Goal: Contribute content

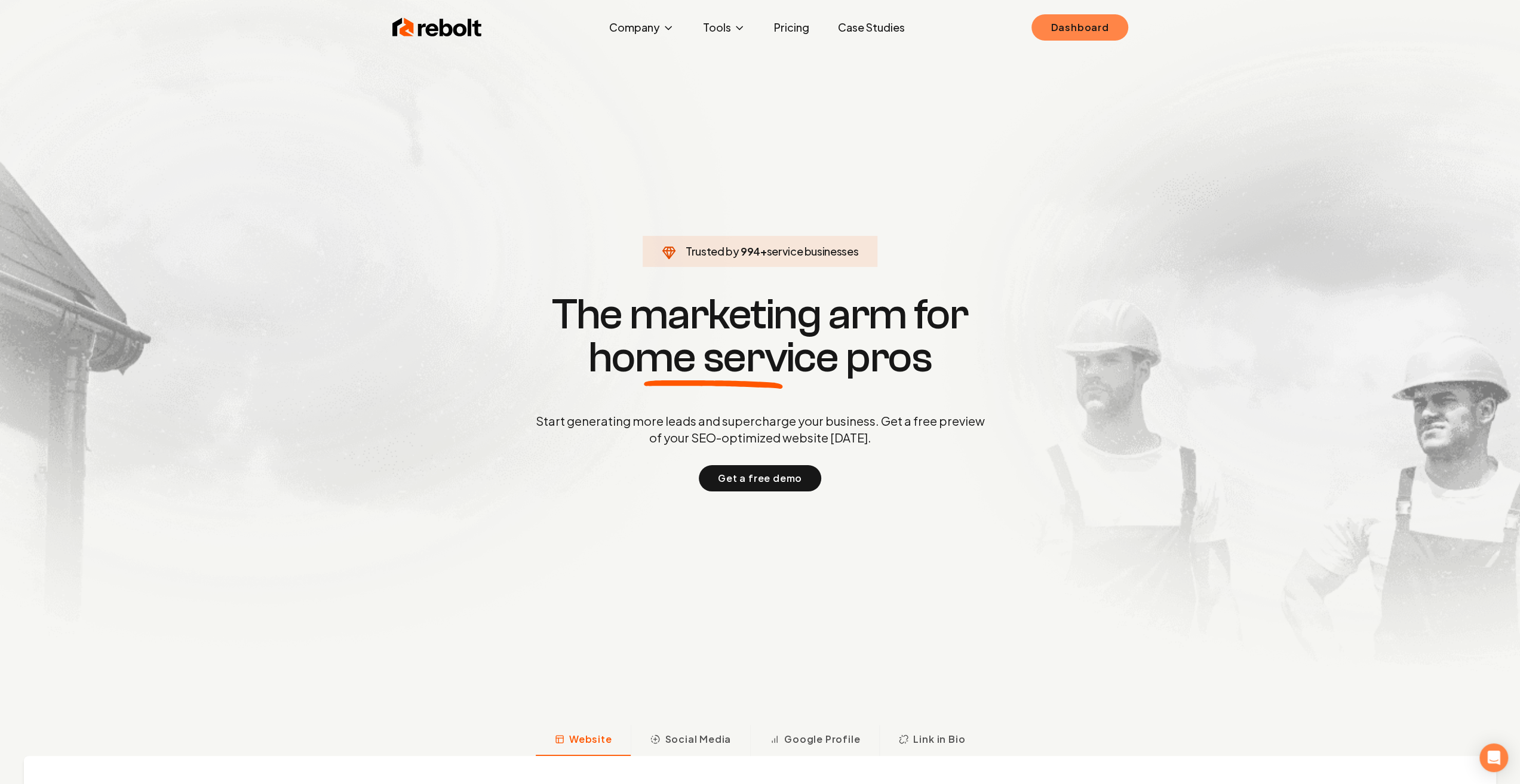
click at [1078, 37] on link "Dashboard" at bounding box center [1079, 27] width 96 height 26
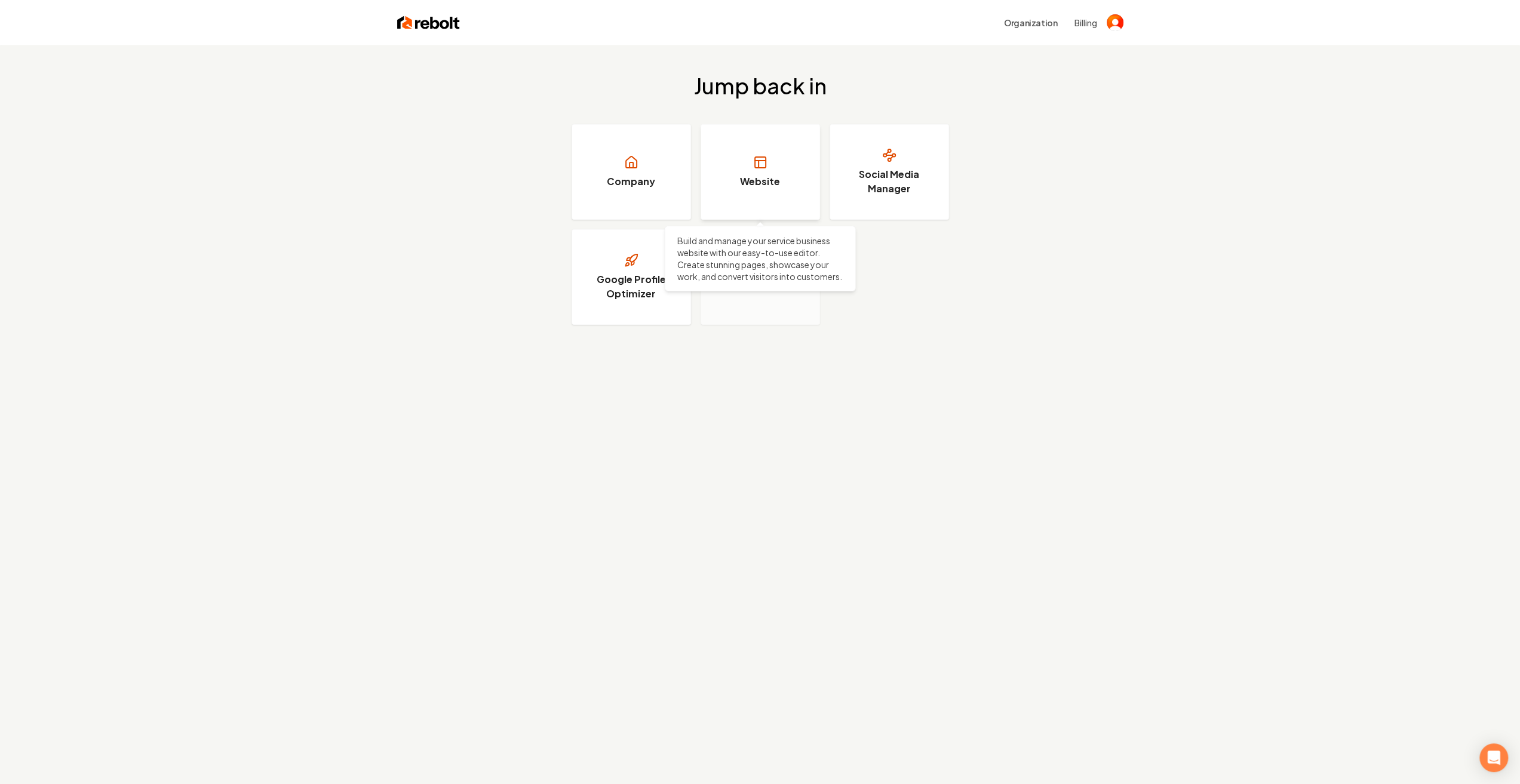
click at [794, 176] on link "Website" at bounding box center [760, 172] width 120 height 96
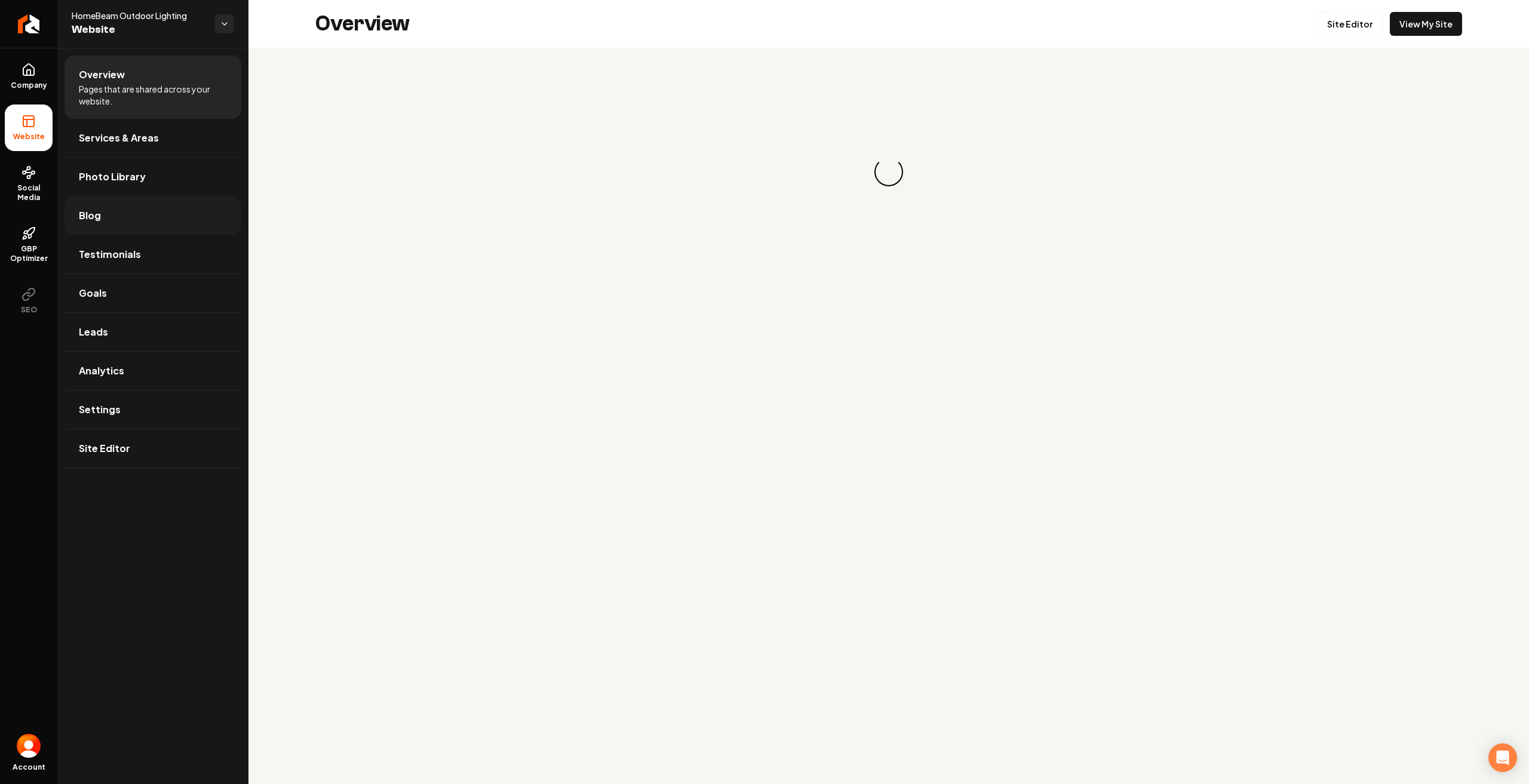
click at [118, 225] on link "Blog" at bounding box center [153, 216] width 176 height 38
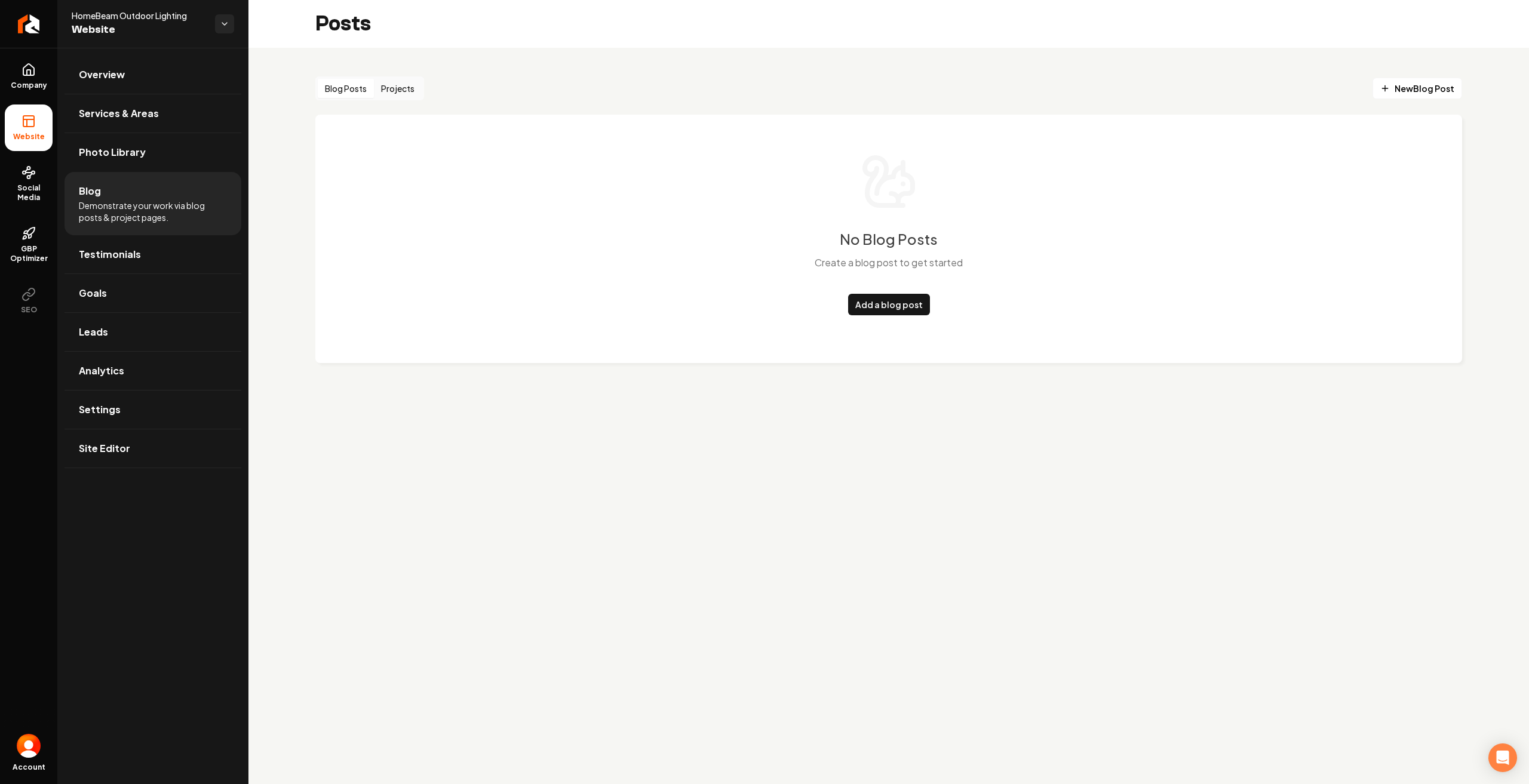
click at [350, 86] on button "Blog Posts" at bounding box center [345, 88] width 56 height 19
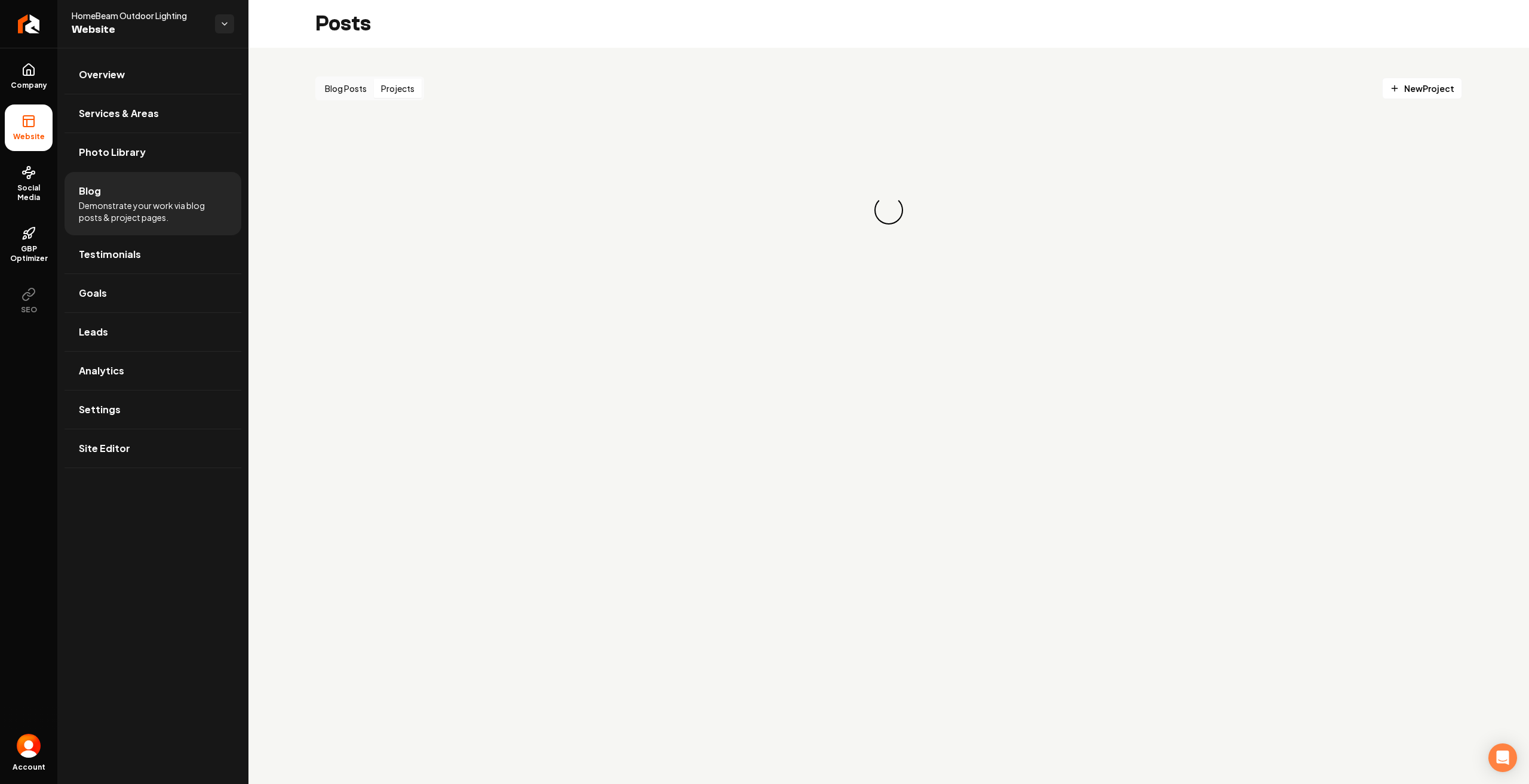
click at [392, 89] on button "Projects" at bounding box center [398, 88] width 48 height 19
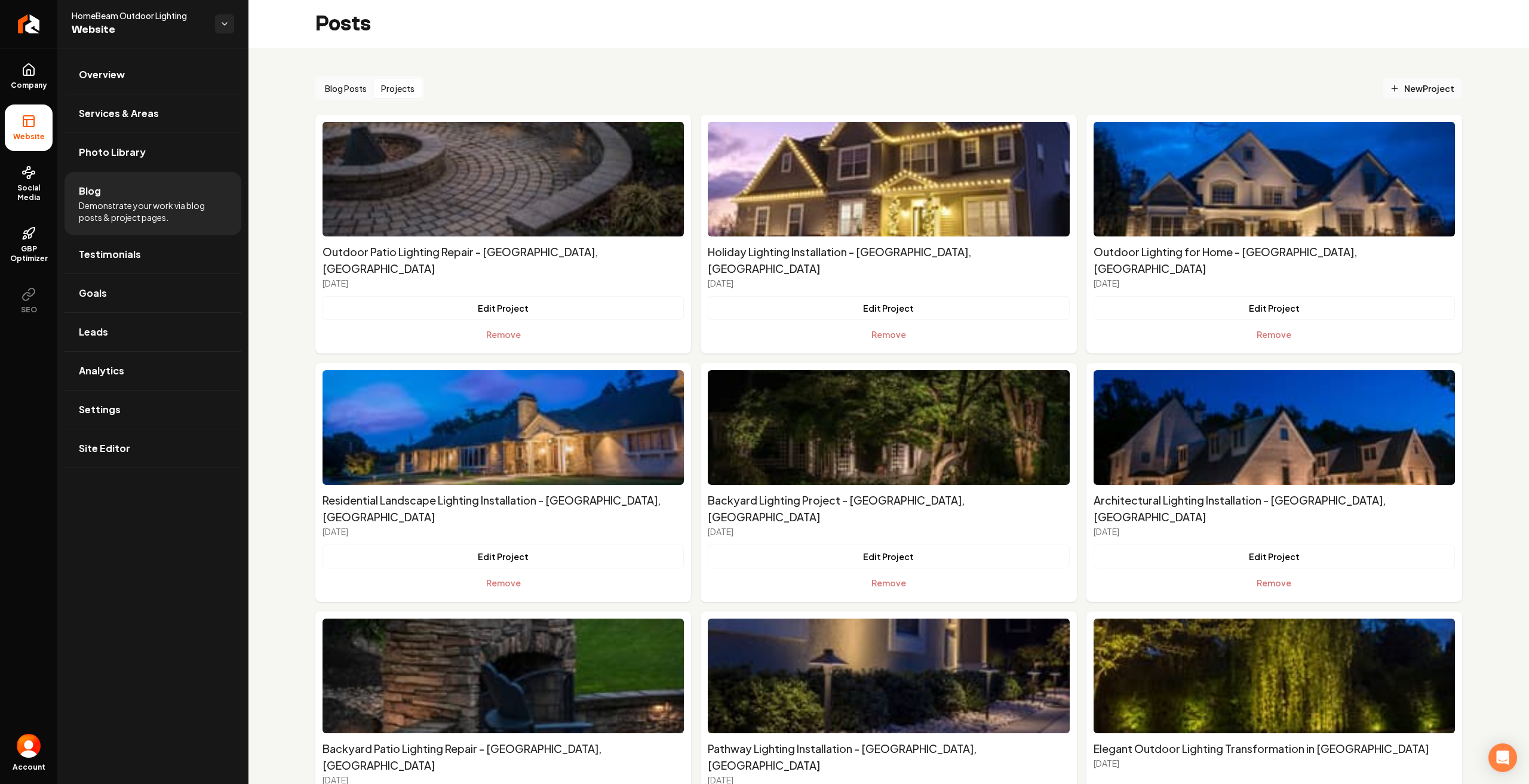
click at [1406, 84] on span "New Project" at bounding box center [1422, 89] width 65 height 13
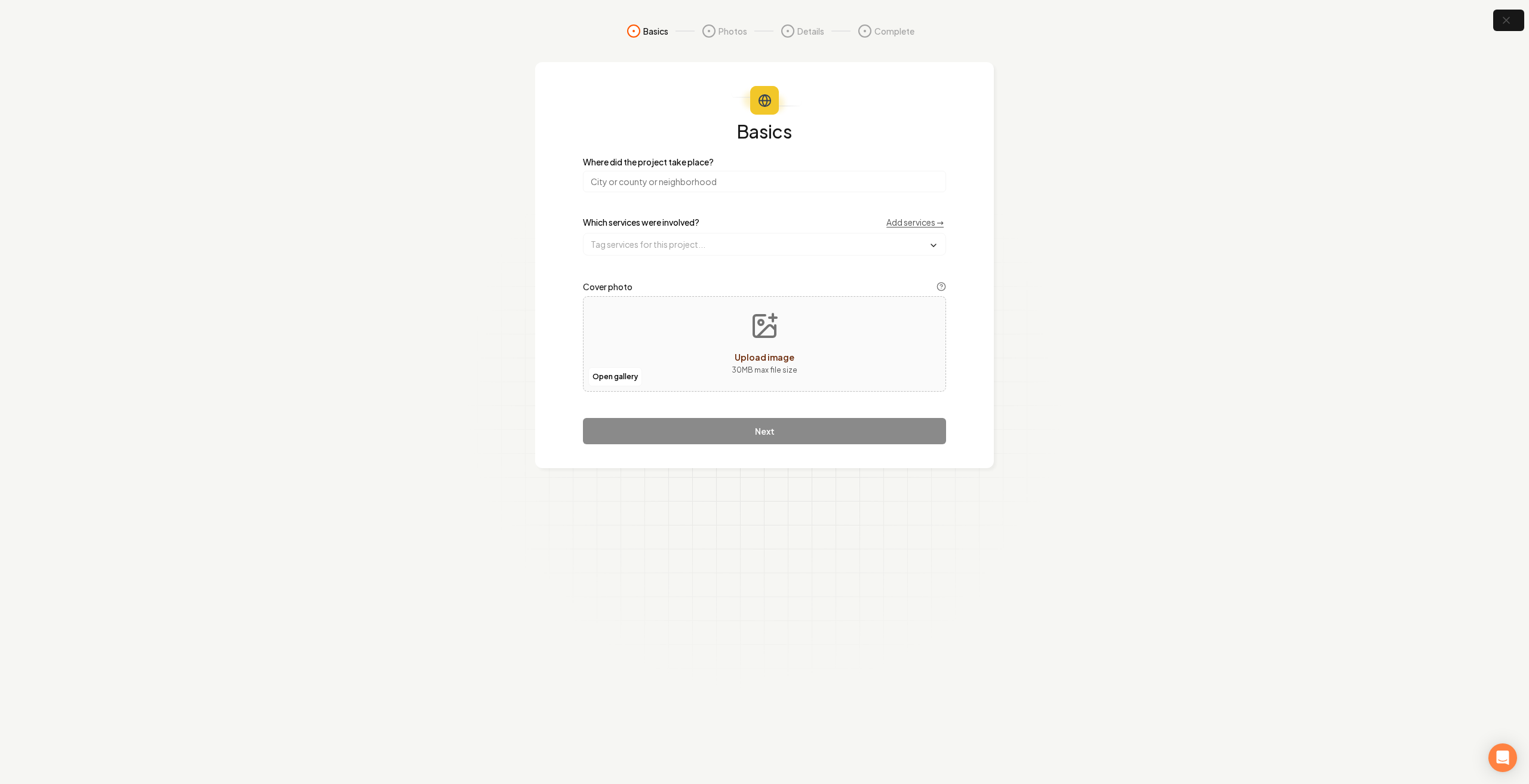
click at [787, 335] on button "Upload image 30 MB max file size" at bounding box center [764, 344] width 85 height 84
type input "**********"
click at [649, 176] on input "search" at bounding box center [764, 182] width 363 height 22
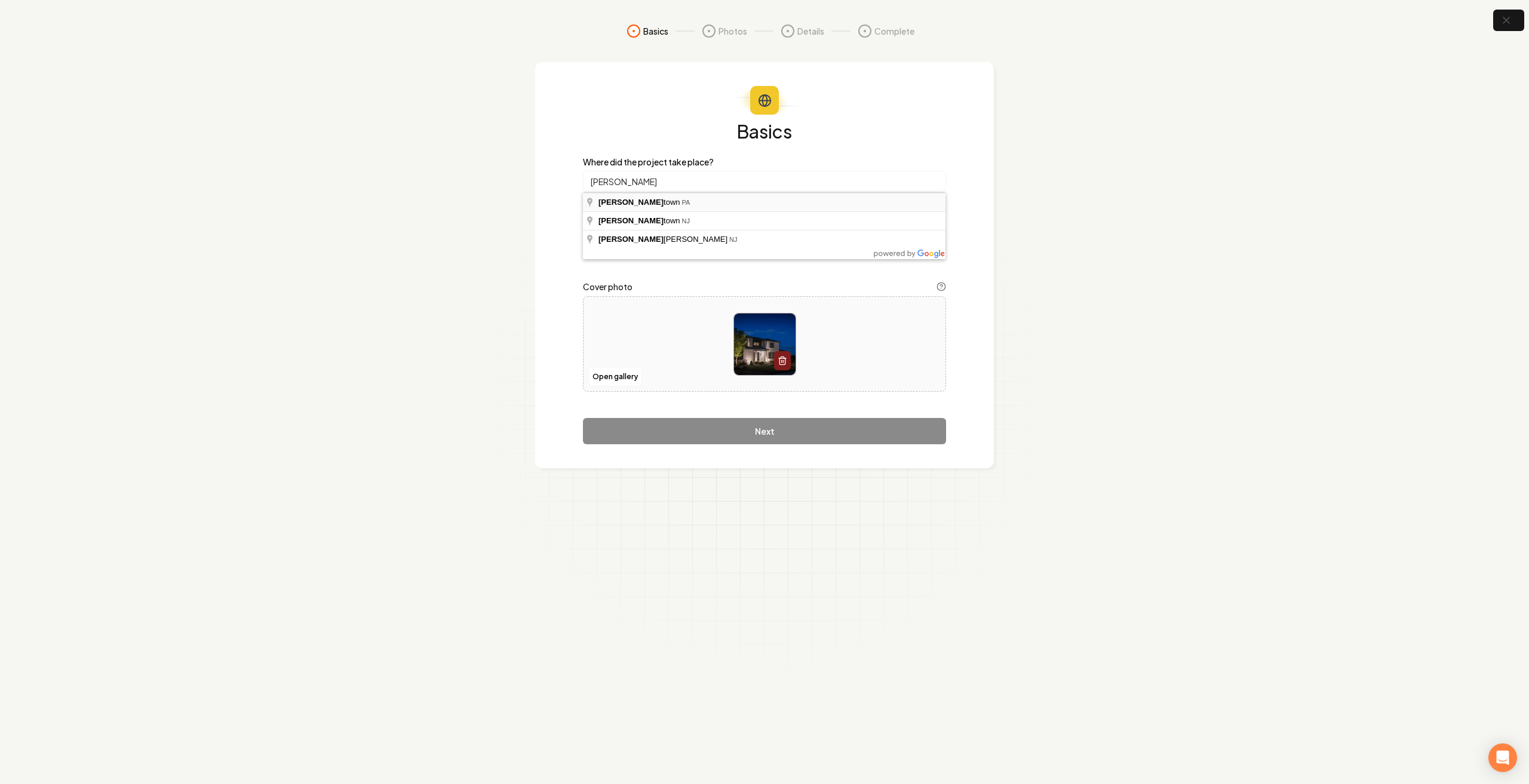
type input "[GEOGRAPHIC_DATA], [GEOGRAPHIC_DATA]"
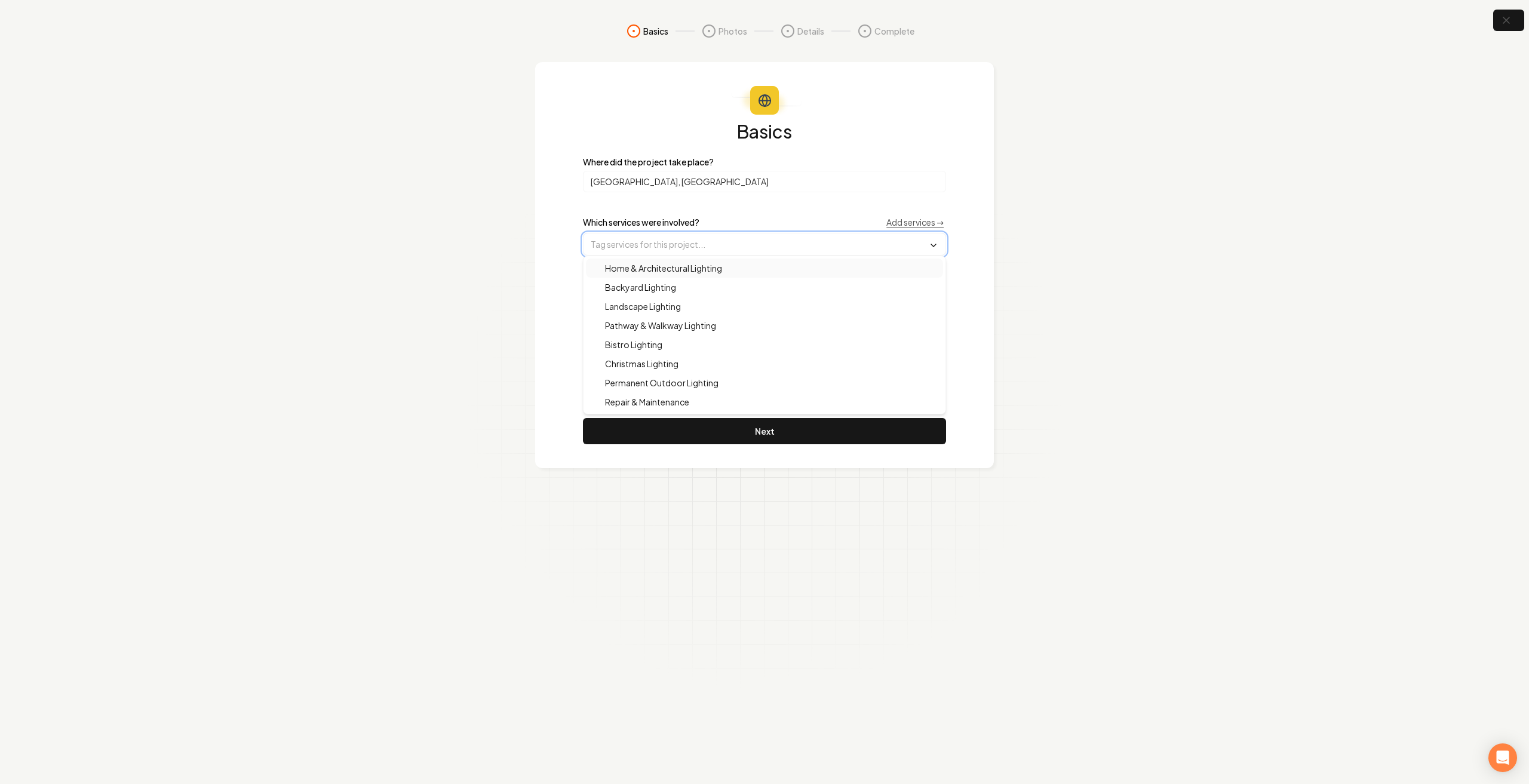
click at [672, 249] on input "text" at bounding box center [765, 245] width 362 height 22
click at [680, 268] on span "Home & Architectural Lighting" at bounding box center [656, 268] width 132 height 12
click at [567, 307] on div "Basics Where did the project take place? [GEOGRAPHIC_DATA], [GEOGRAPHIC_DATA] W…" at bounding box center [765, 266] width 459 height 408
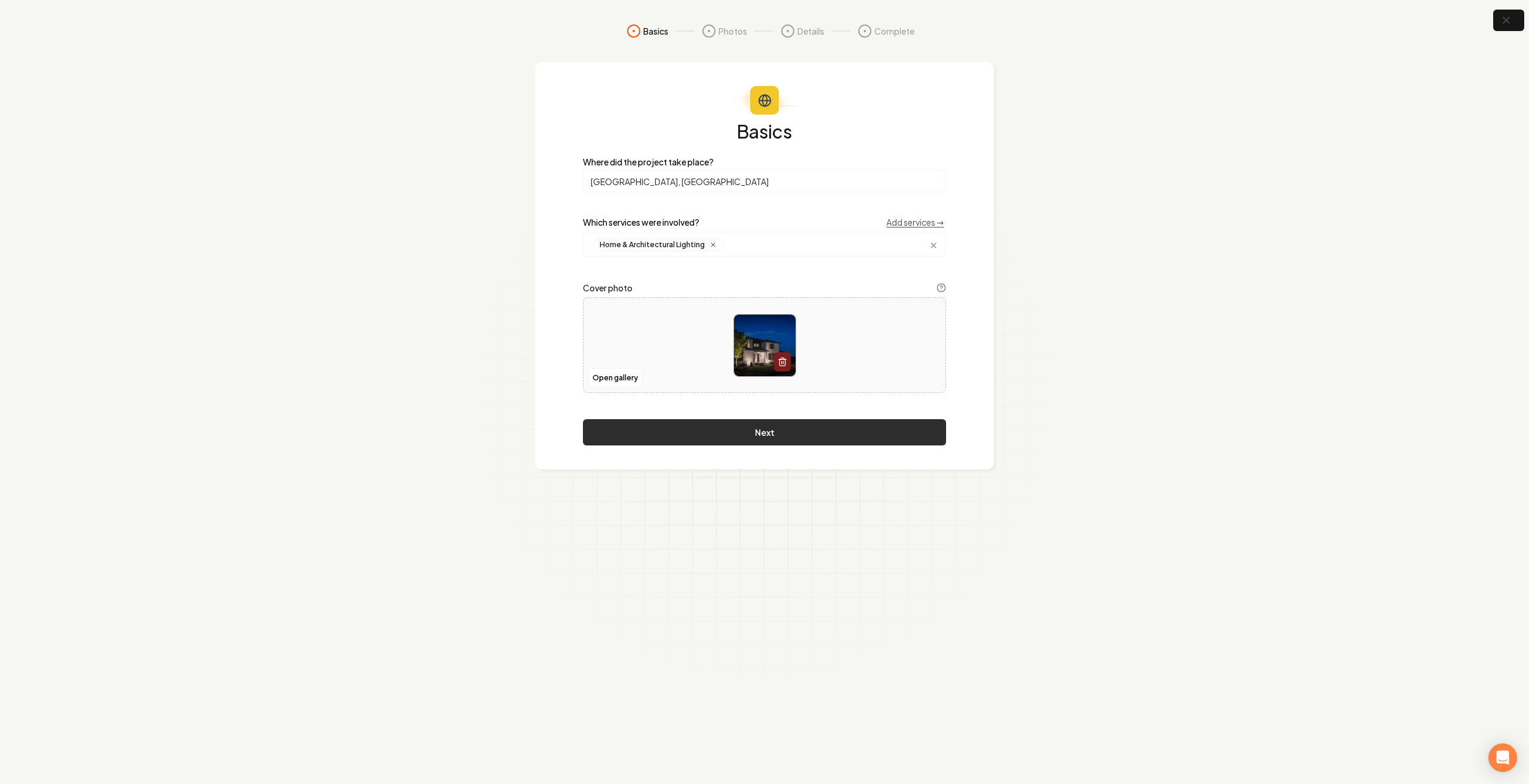
click at [721, 425] on button "Next" at bounding box center [764, 432] width 363 height 26
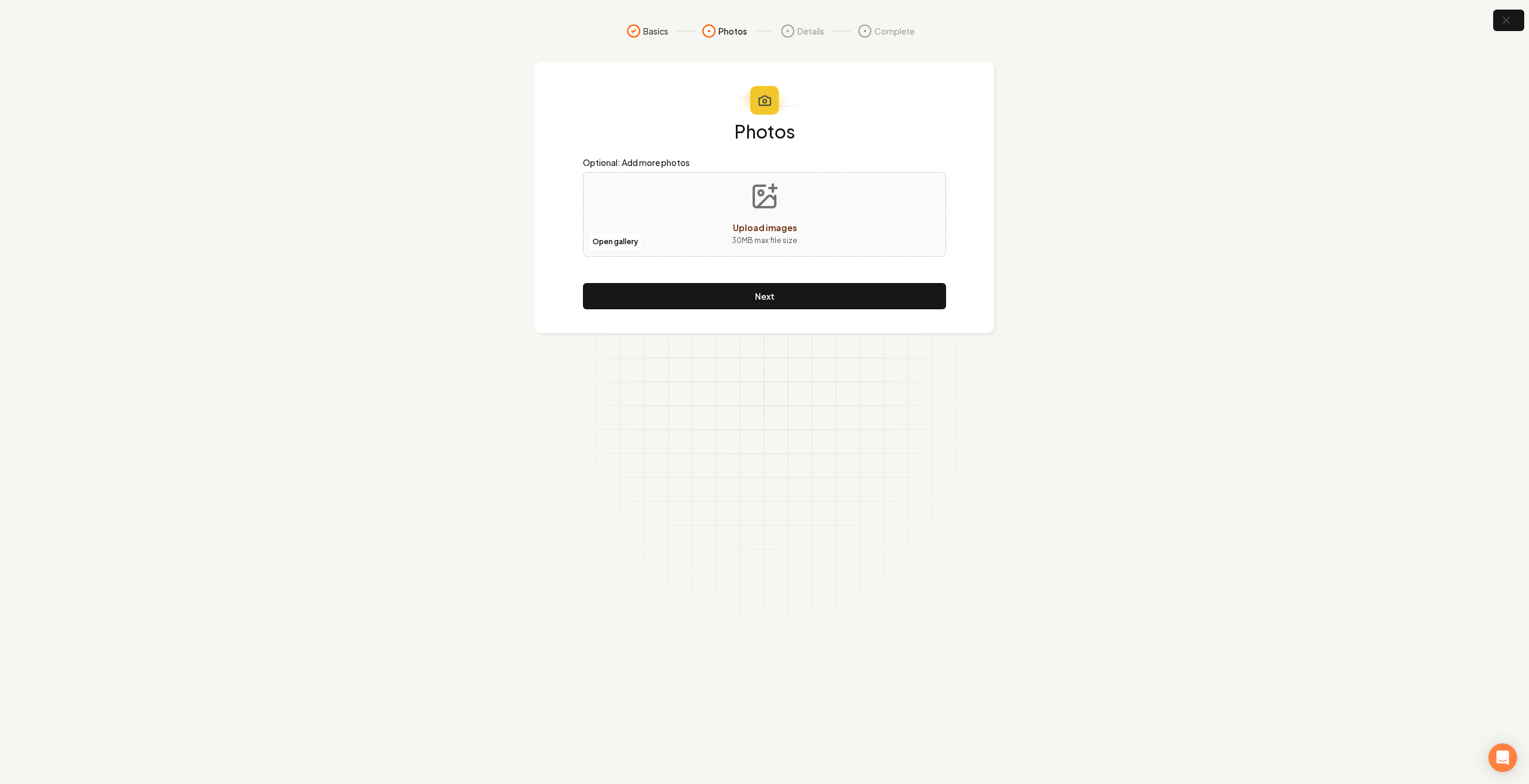
click at [770, 223] on span "Upload images" at bounding box center [765, 228] width 64 height 11
type input "**********"
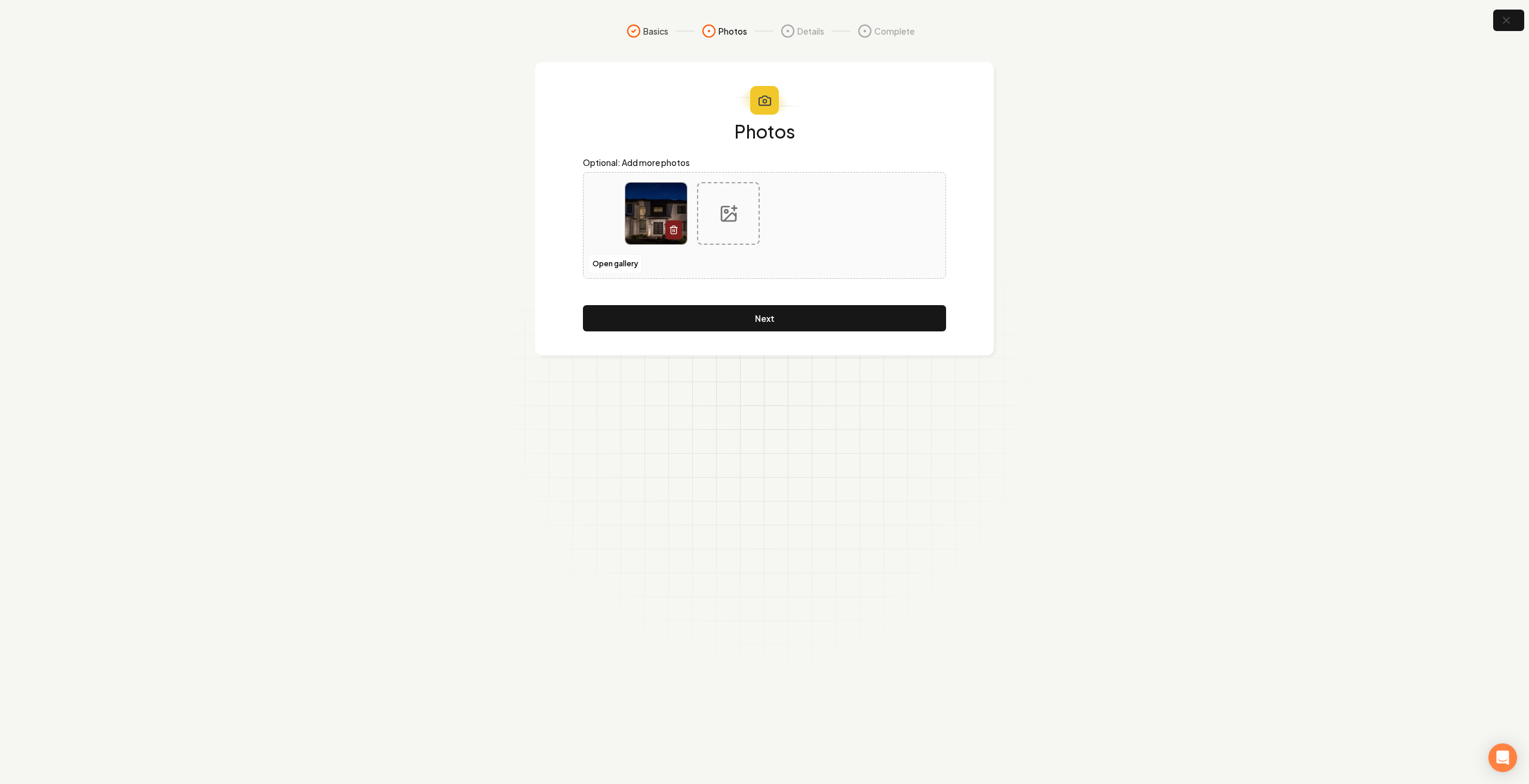
click at [743, 220] on div at bounding box center [728, 213] width 63 height 63
type input "**********"
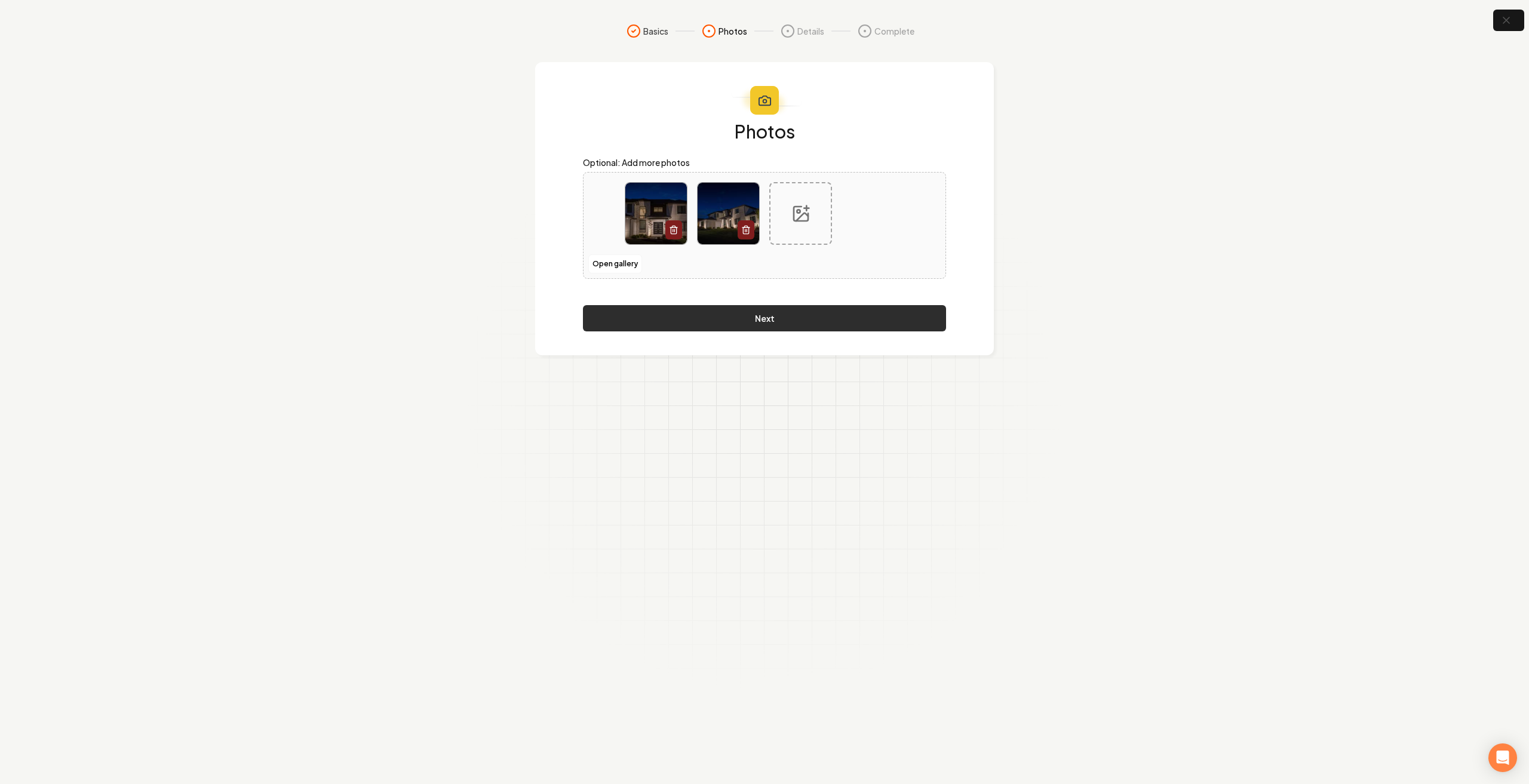
click at [784, 321] on button "Next" at bounding box center [764, 318] width 363 height 26
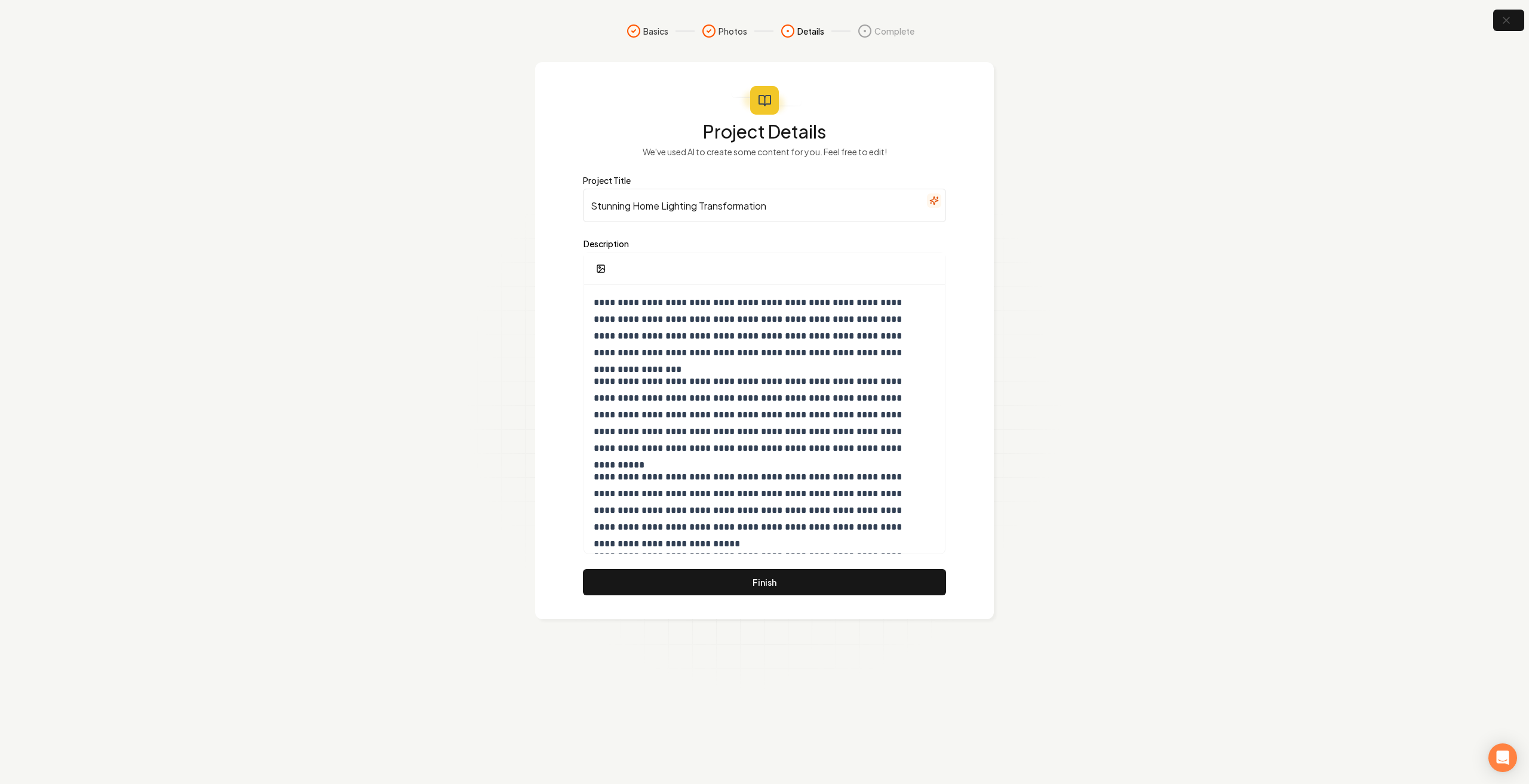
drag, startPoint x: 661, startPoint y: 207, endPoint x: 570, endPoint y: 189, distance: 92.8
click at [570, 189] on div "**********" at bounding box center [765, 341] width 459 height 557
drag, startPoint x: 751, startPoint y: 214, endPoint x: 675, endPoint y: 204, distance: 76.7
click at [675, 204] on input "Outdoor Lighting Transformation" at bounding box center [764, 206] width 363 height 34
click at [675, 204] on input "Outdoor Lighting [GEOGRAPHIC_DATA], [GEOGRAPHIC_DATA]" at bounding box center [764, 206] width 363 height 34
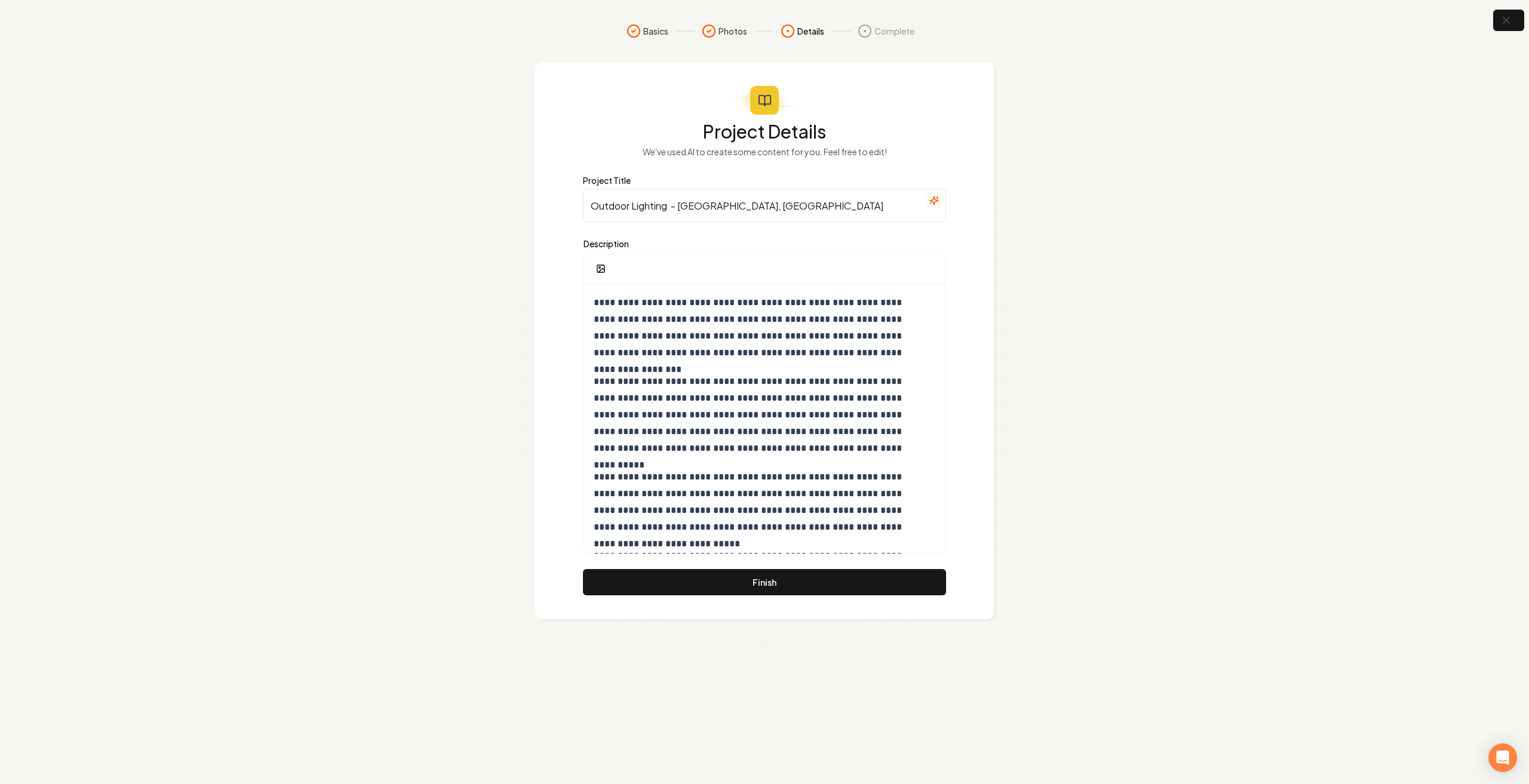
type input "Outdoor Lighting - [GEOGRAPHIC_DATA], [GEOGRAPHIC_DATA]"
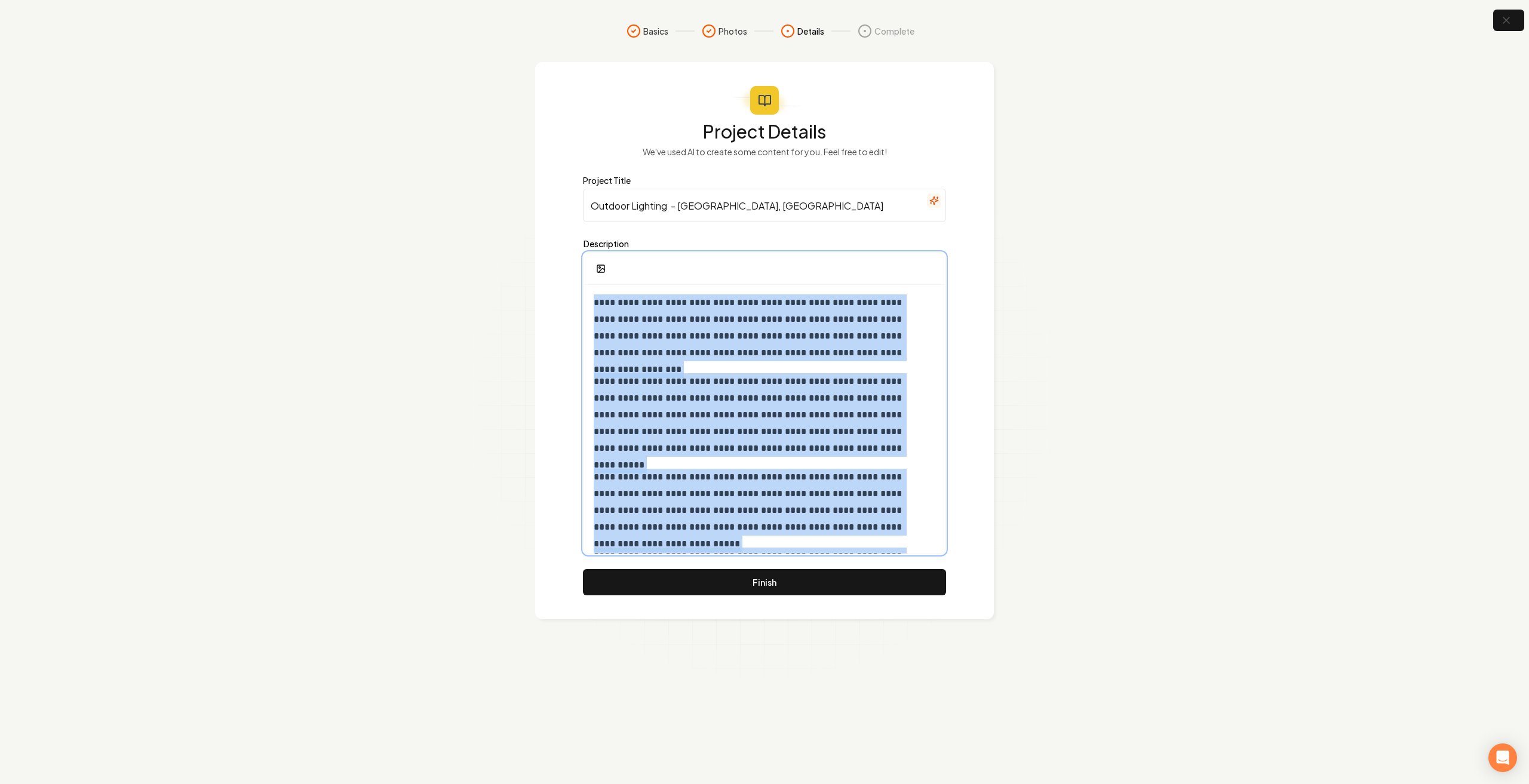
scroll to position [228, 0]
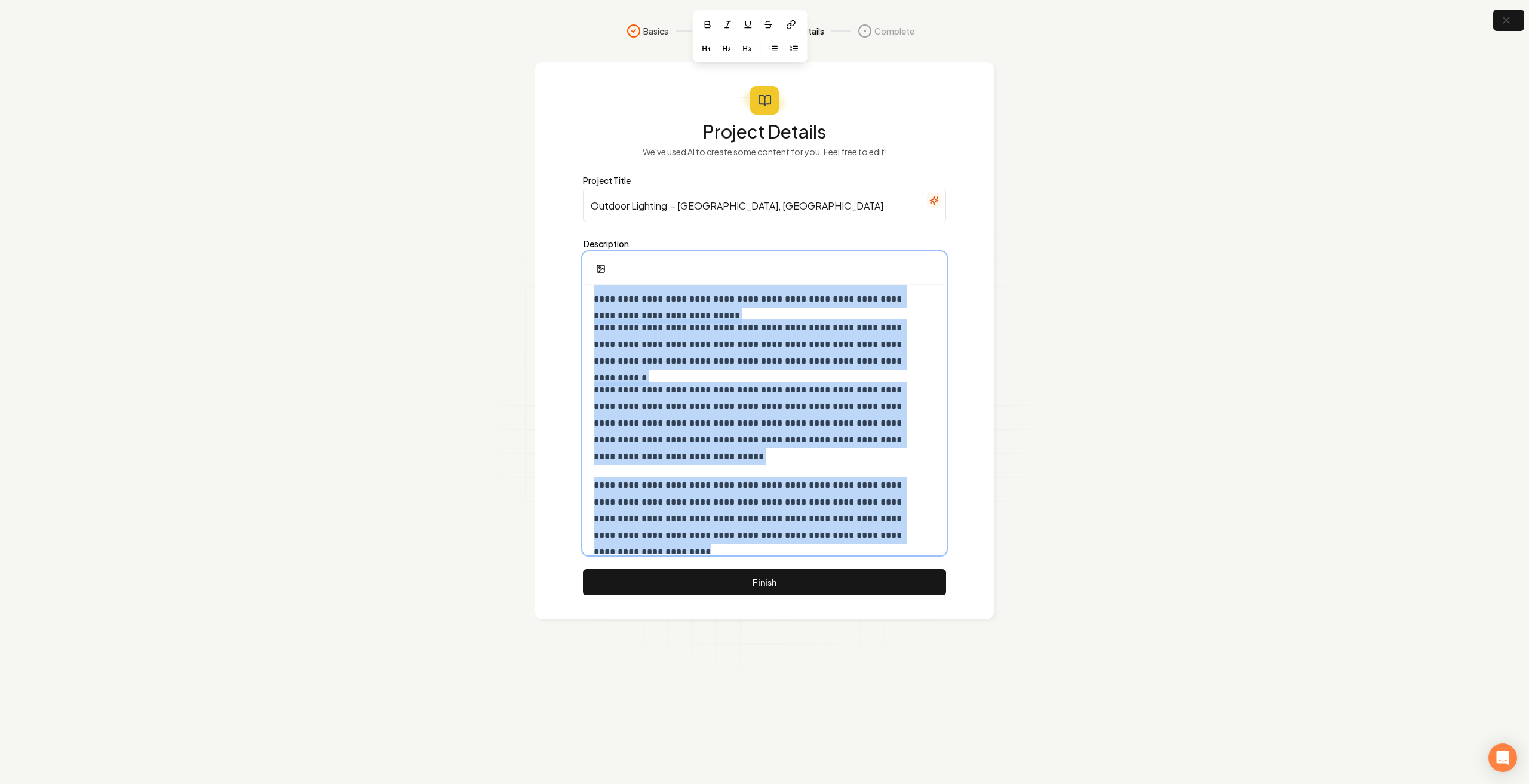
drag, startPoint x: 591, startPoint y: 299, endPoint x: 1057, endPoint y: 685, distance: 605.1
click at [1057, 685] on section "**********" at bounding box center [764, 392] width 1529 height 784
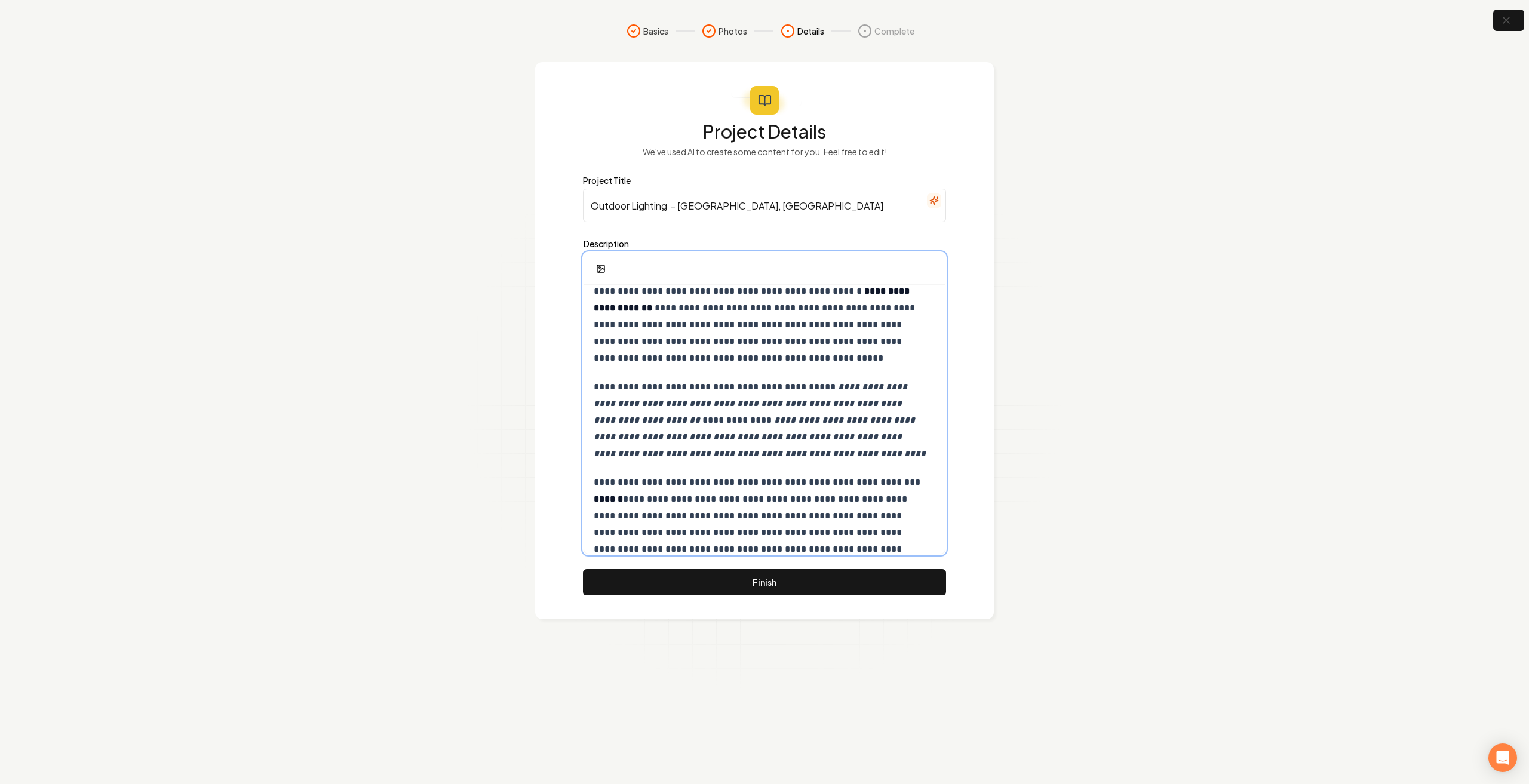
scroll to position [0, 0]
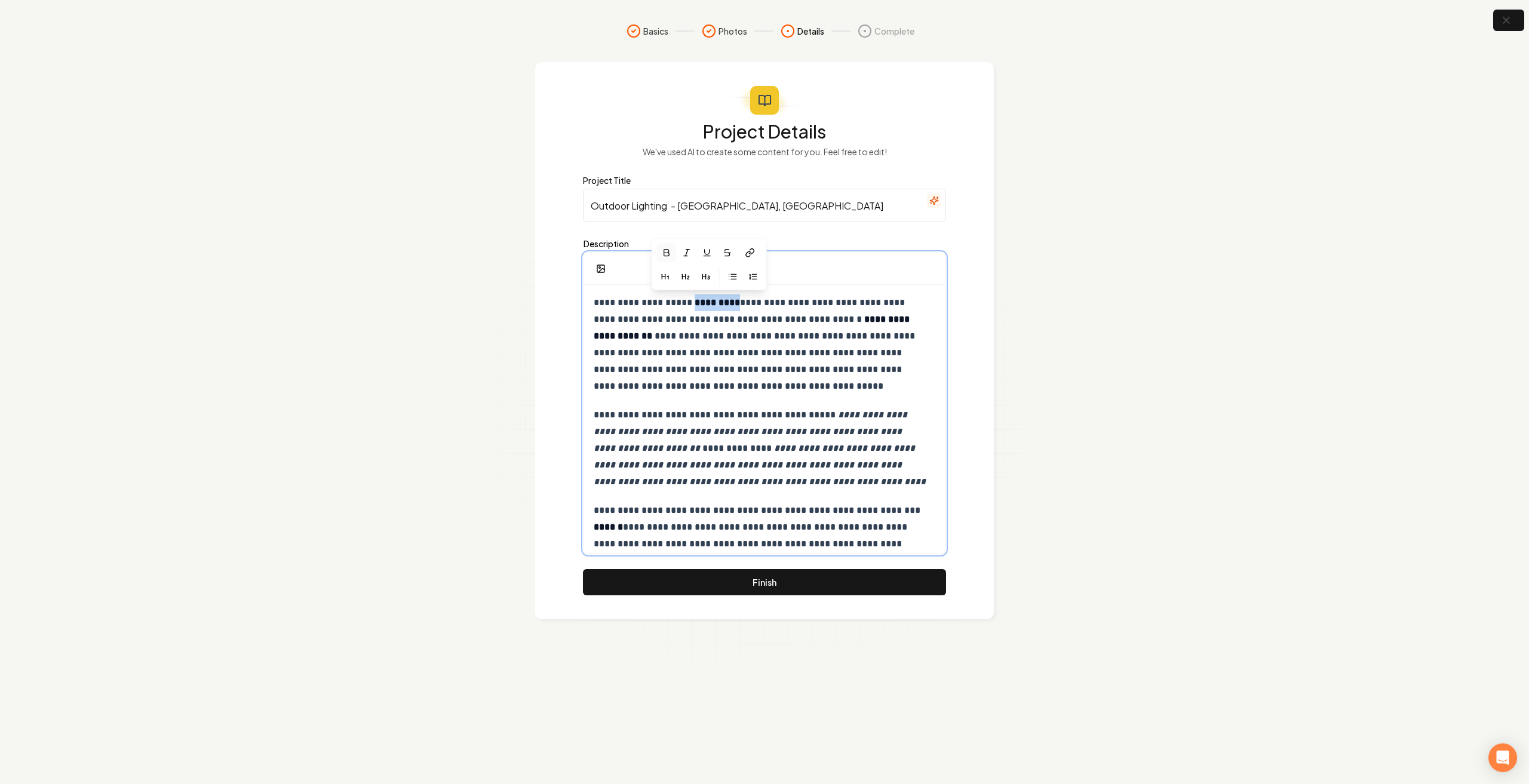
drag, startPoint x: 688, startPoint y: 302, endPoint x: 729, endPoint y: 310, distance: 41.8
click at [729, 310] on p "**********" at bounding box center [760, 344] width 334 height 101
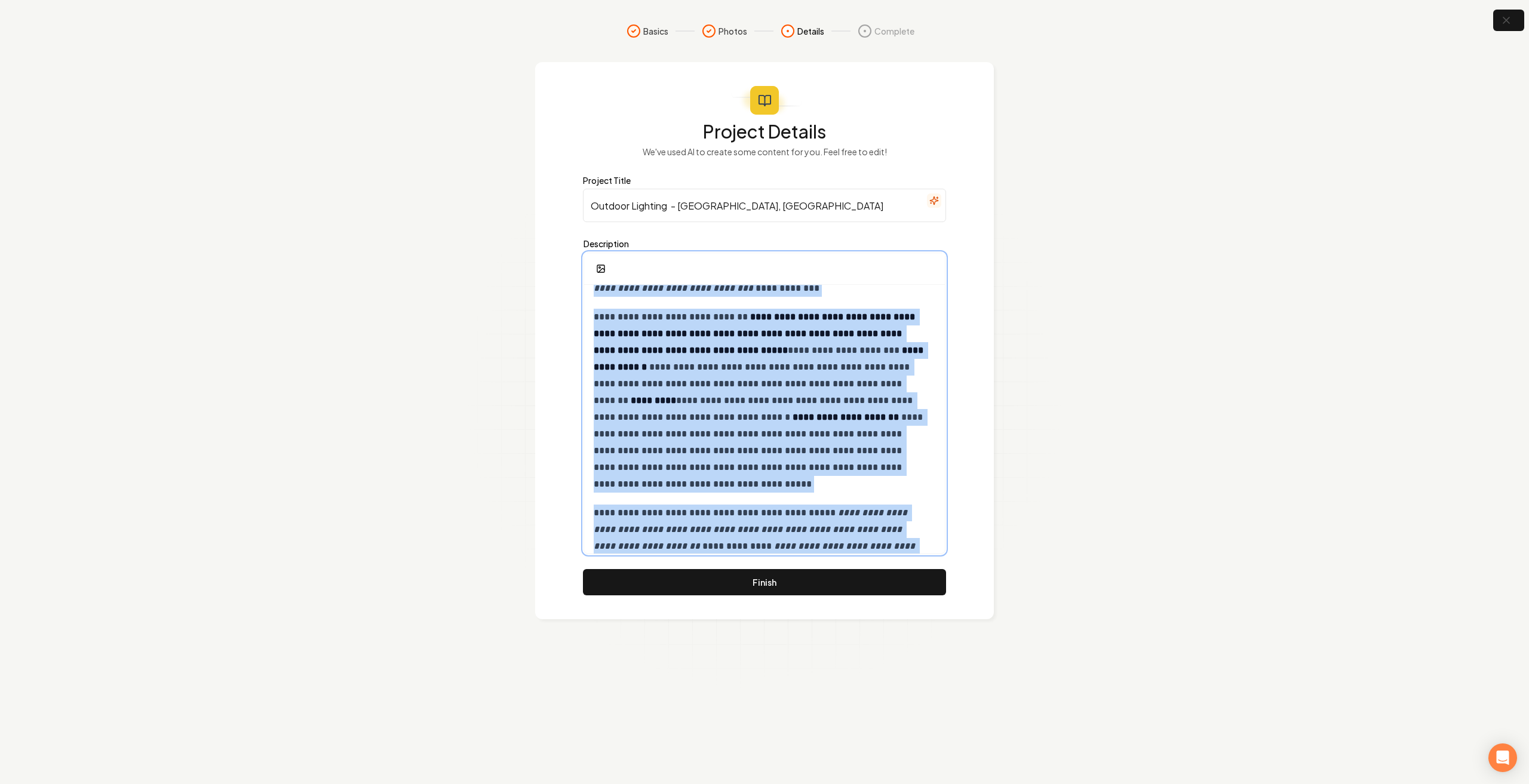
scroll to position [1007, 0]
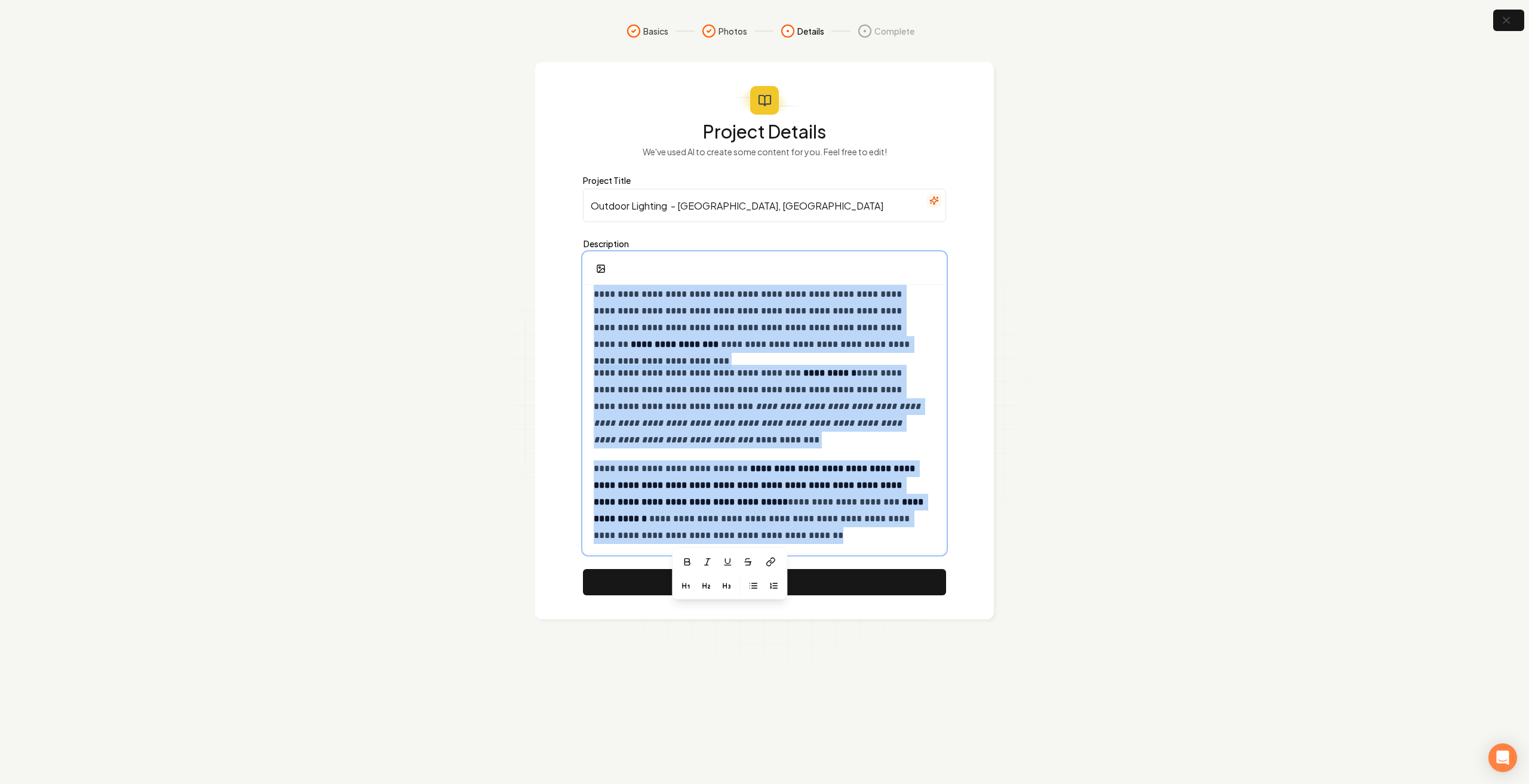
drag, startPoint x: 592, startPoint y: 302, endPoint x: 948, endPoint y: 649, distance: 497.1
click at [948, 649] on section "**********" at bounding box center [764, 392] width 1529 height 784
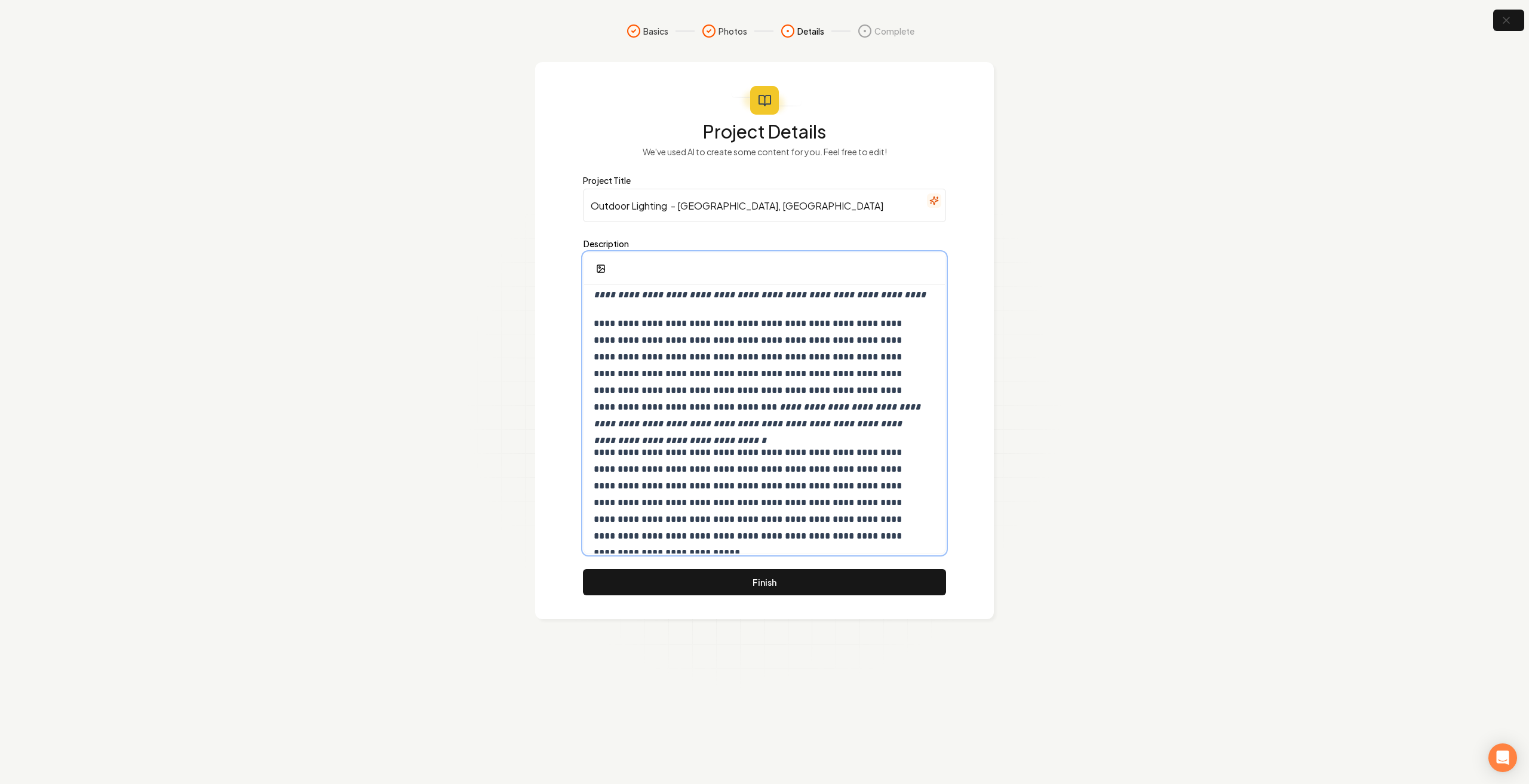
scroll to position [0, 0]
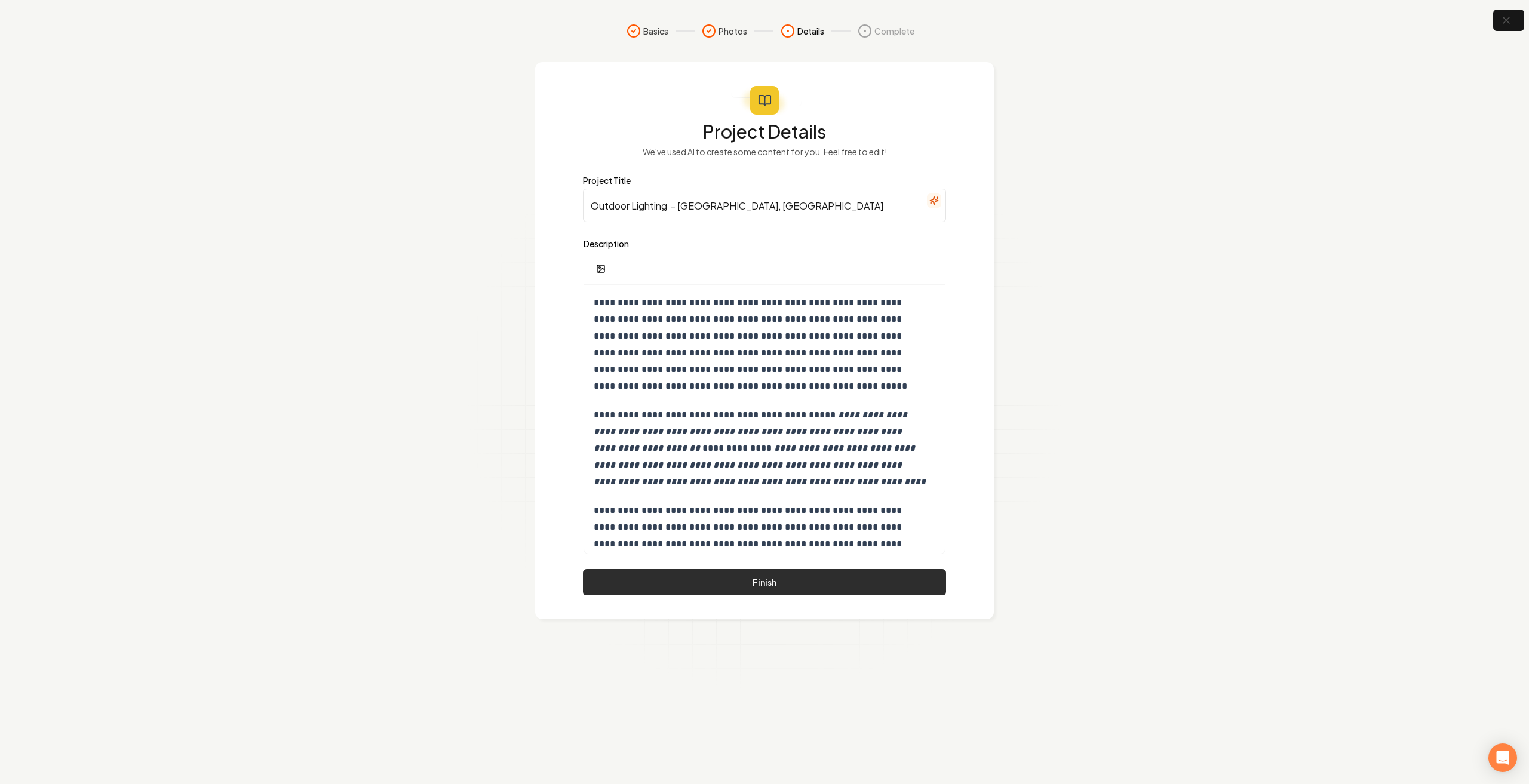
click at [728, 588] on button "Finish" at bounding box center [764, 582] width 363 height 26
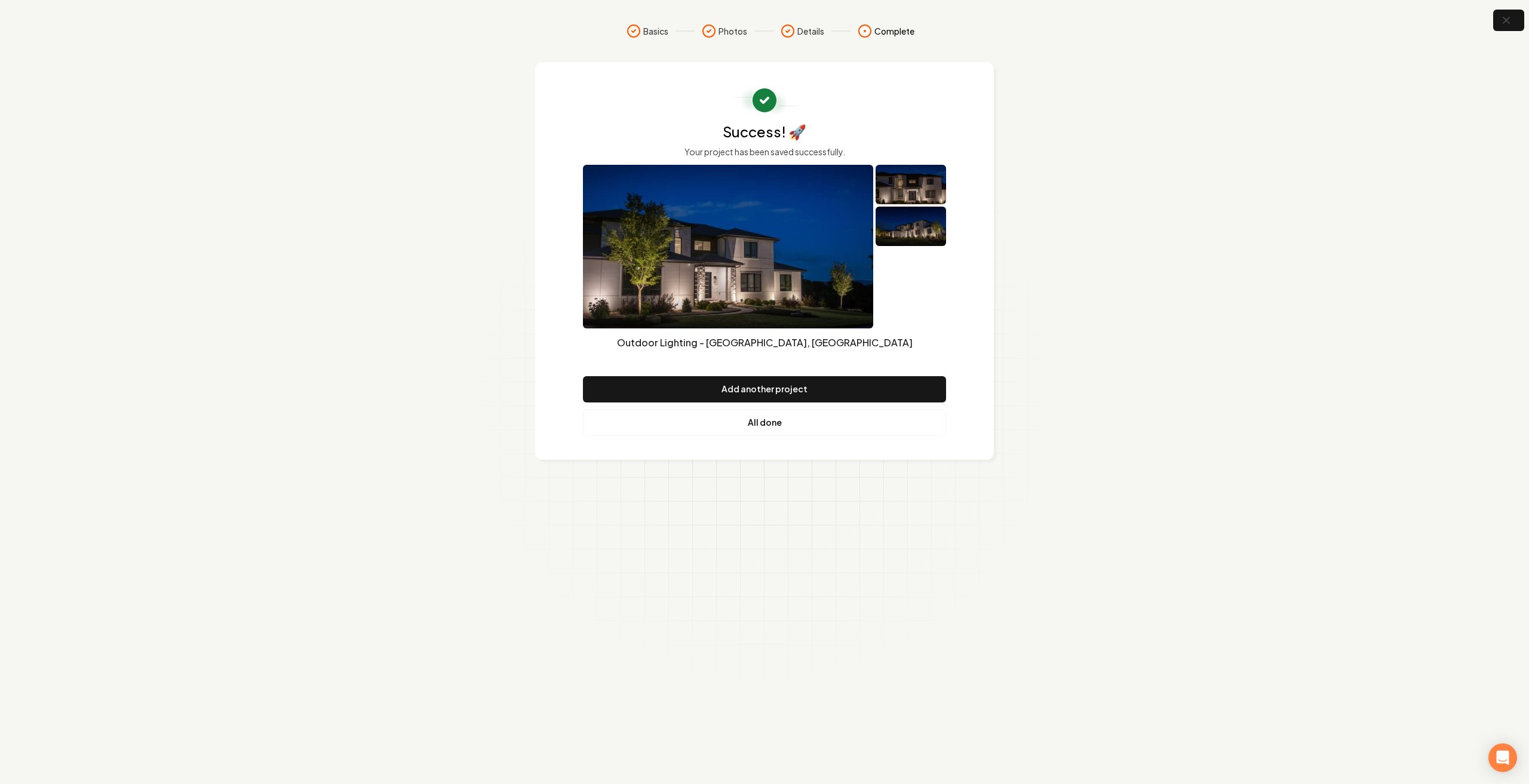
click at [774, 427] on link "All done" at bounding box center [764, 422] width 363 height 26
